Goal: Go to known website: Access a specific website the user already knows

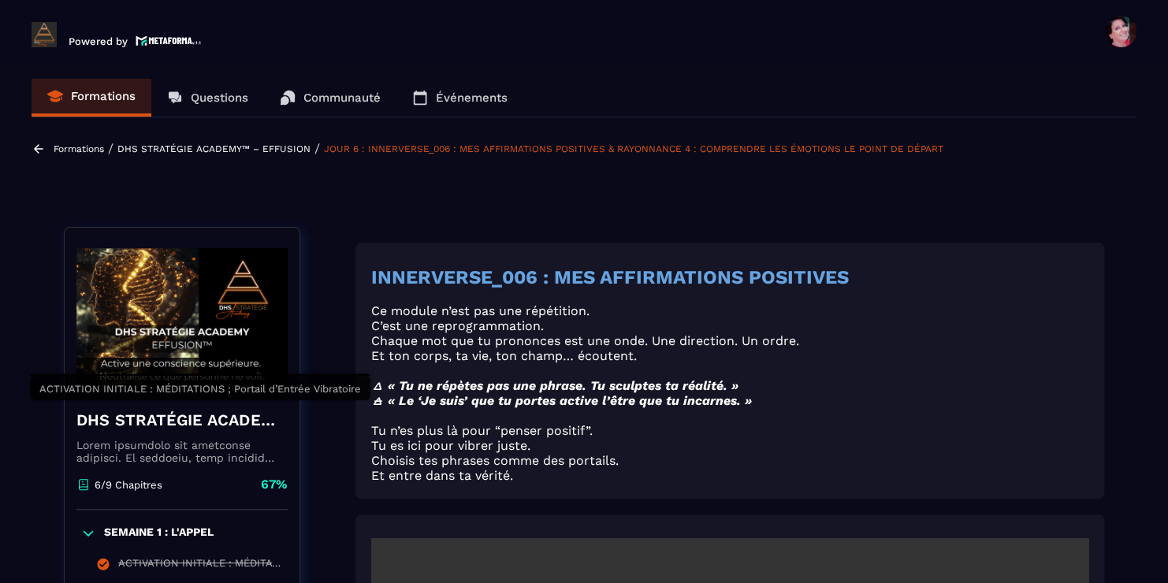
scroll to position [1645, 0]
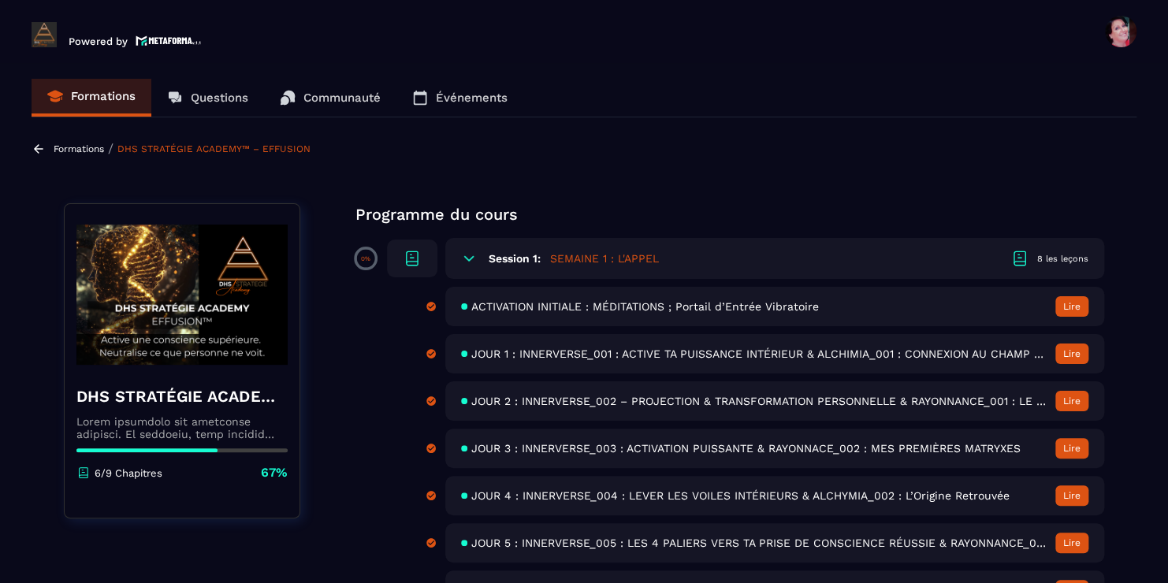
click at [484, 93] on p "Événements" at bounding box center [472, 98] width 72 height 14
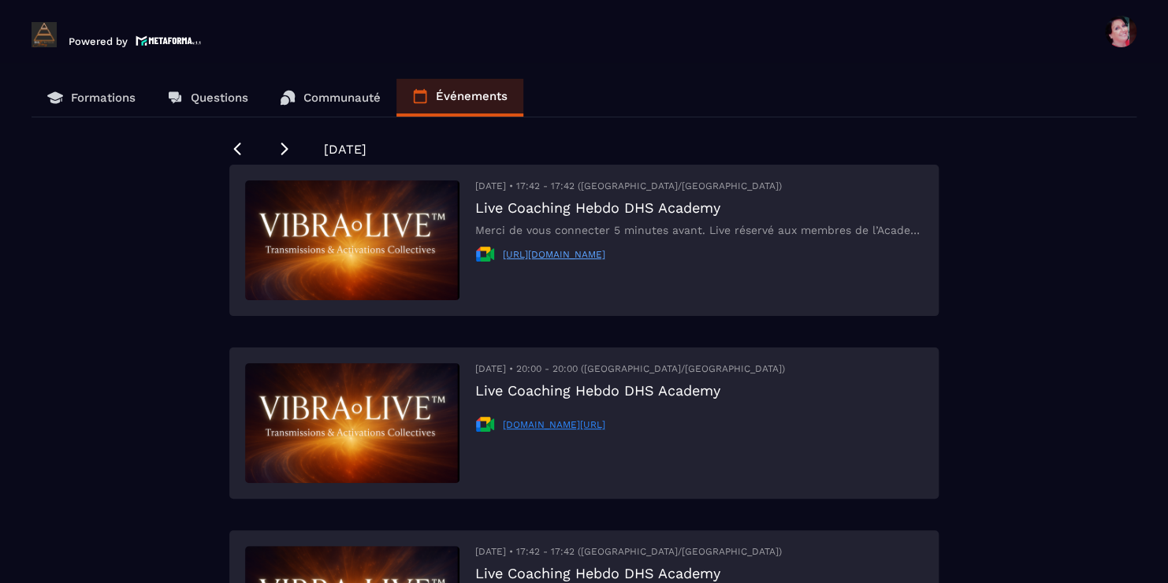
click at [575, 424] on link "[DOMAIN_NAME][URL]" at bounding box center [554, 424] width 102 height 11
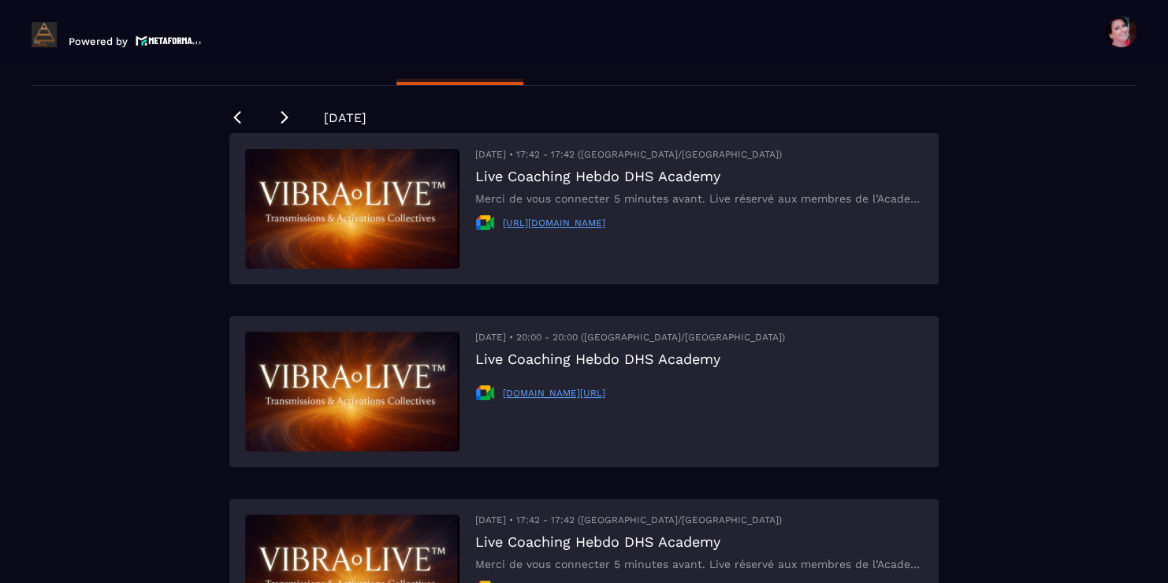
scroll to position [126, 0]
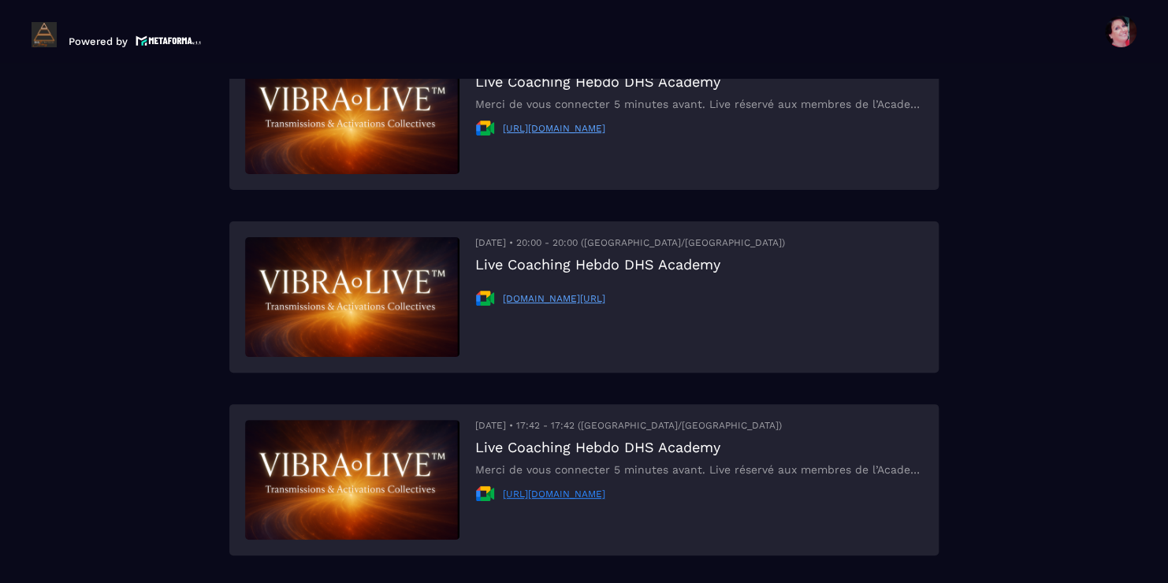
click at [573, 494] on link "[URL][DOMAIN_NAME]" at bounding box center [554, 493] width 102 height 11
